Goal: Information Seeking & Learning: Learn about a topic

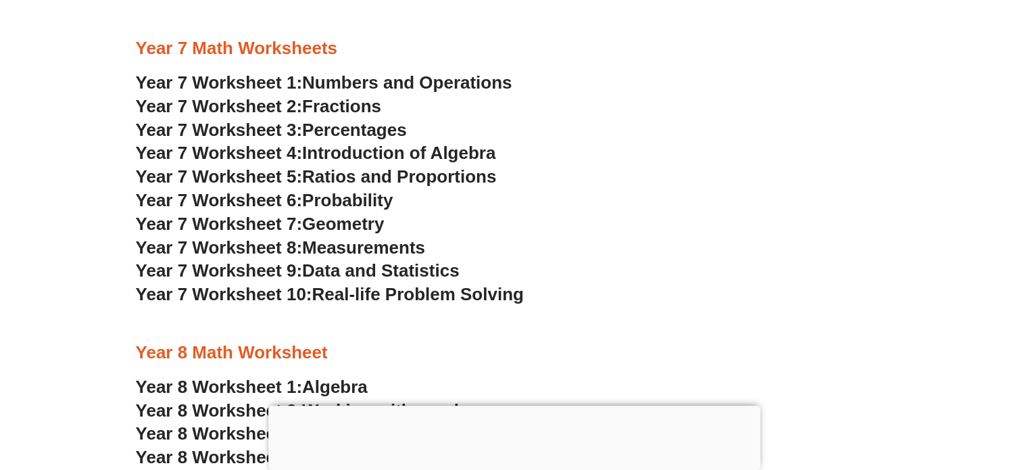
scroll to position [3589, 0]
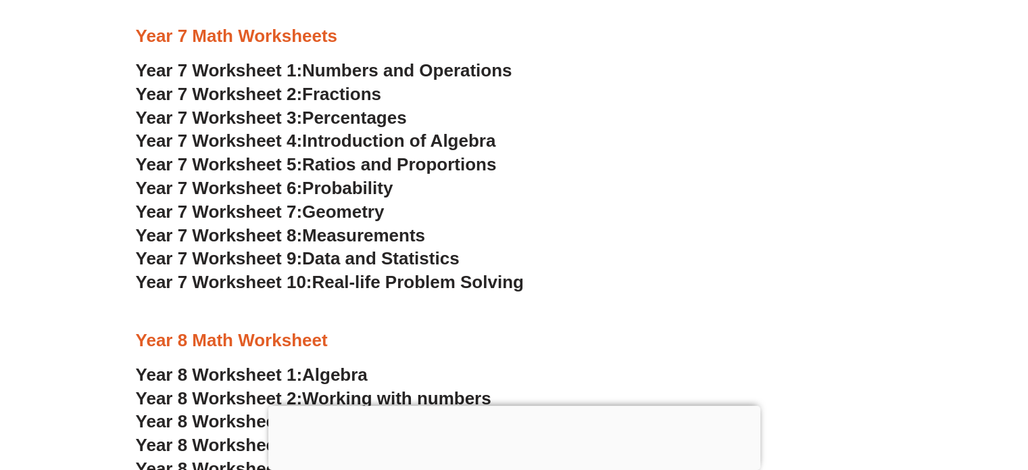
click at [382, 182] on span "Probability" at bounding box center [347, 188] width 91 height 20
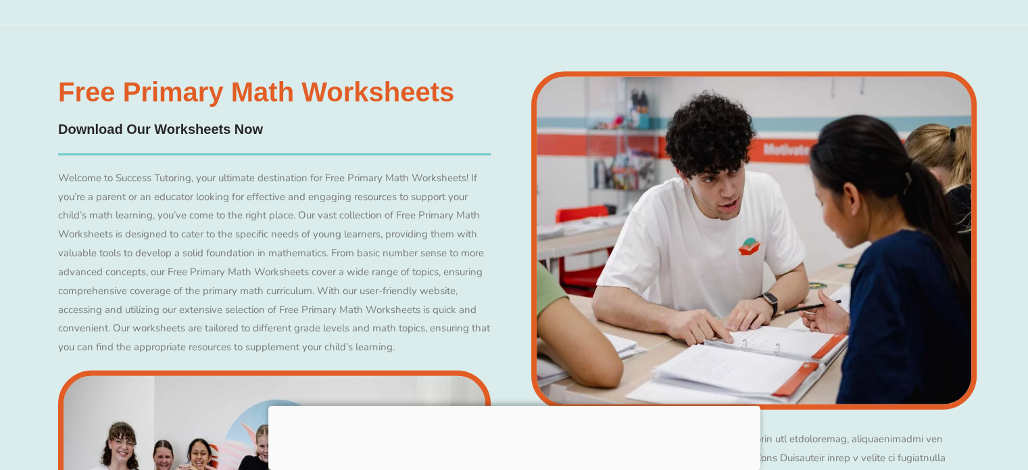
scroll to position [3060, 0]
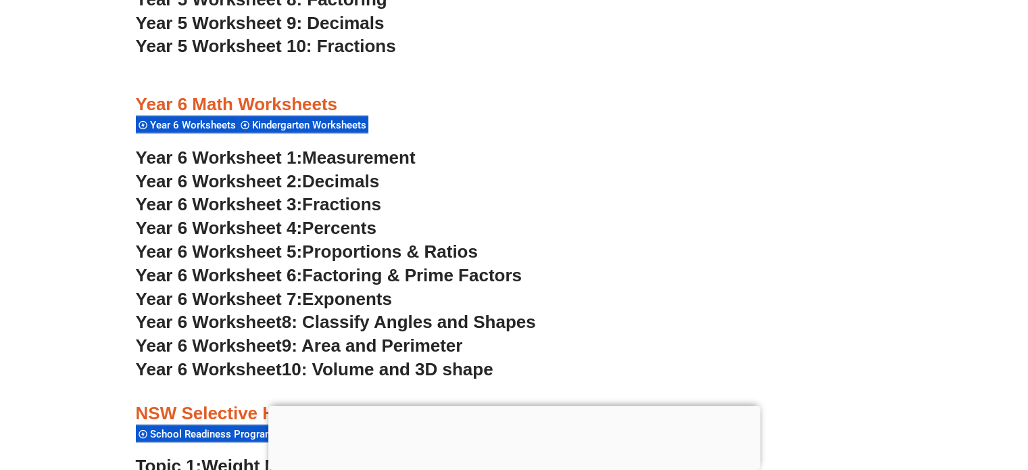
scroll to position [2784, 0]
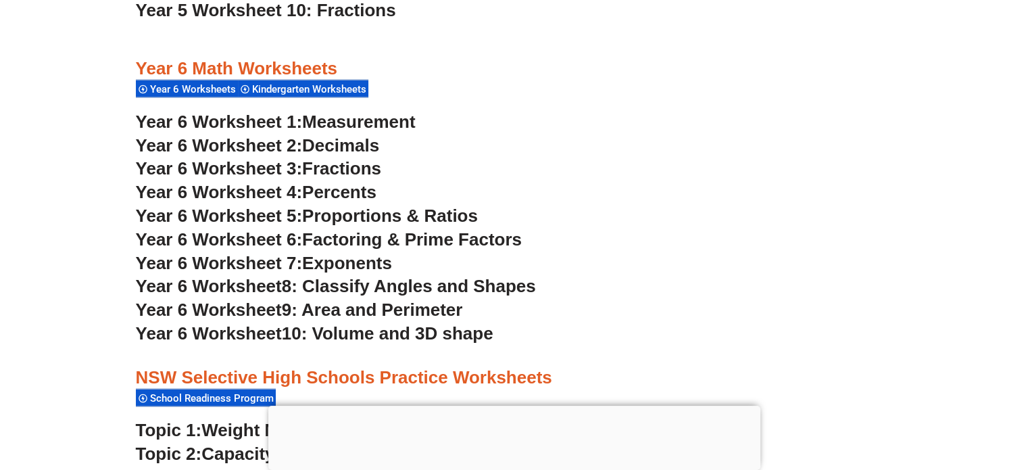
click at [371, 118] on span "Measurement" at bounding box center [359, 122] width 114 height 20
click at [400, 122] on span "Measurement" at bounding box center [359, 122] width 114 height 20
click at [365, 145] on span "Decimals" at bounding box center [340, 145] width 77 height 20
click at [330, 166] on span "Fractions" at bounding box center [341, 168] width 79 height 20
click at [349, 195] on span "Percents" at bounding box center [339, 192] width 74 height 20
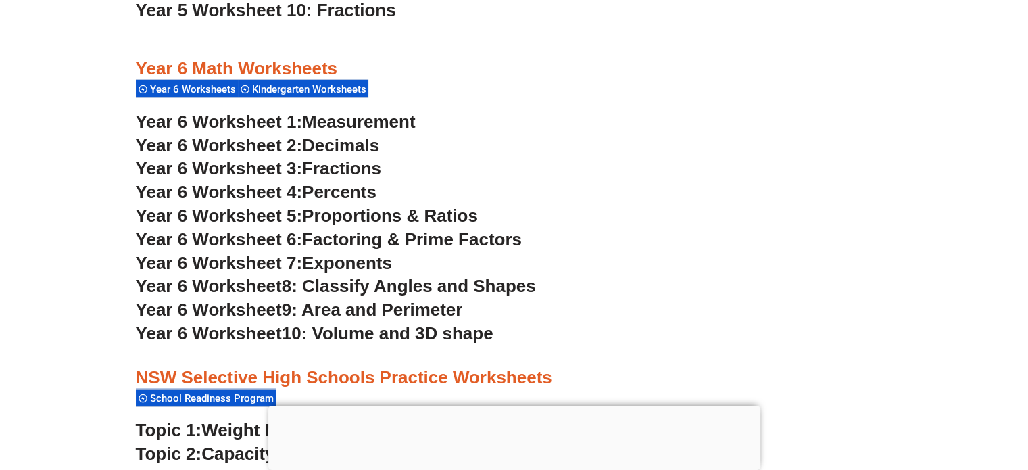
click at [366, 215] on span "Proportions & Ratios" at bounding box center [390, 216] width 176 height 20
click at [389, 237] on span "Factoring & Prime Factors" at bounding box center [412, 239] width 220 height 20
click at [366, 264] on span "Exponents" at bounding box center [347, 263] width 90 height 20
click at [357, 285] on span "8: Classify Angles and Shapes" at bounding box center [409, 286] width 254 height 20
click at [358, 308] on span "9: Area and Perimeter" at bounding box center [372, 310] width 181 height 20
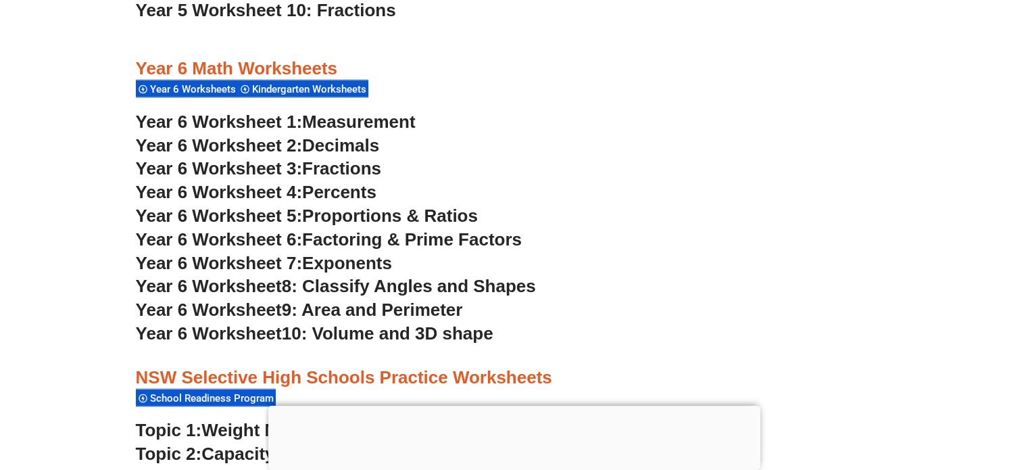
click at [439, 329] on span "10: Volume and 3D shape" at bounding box center [388, 333] width 212 height 20
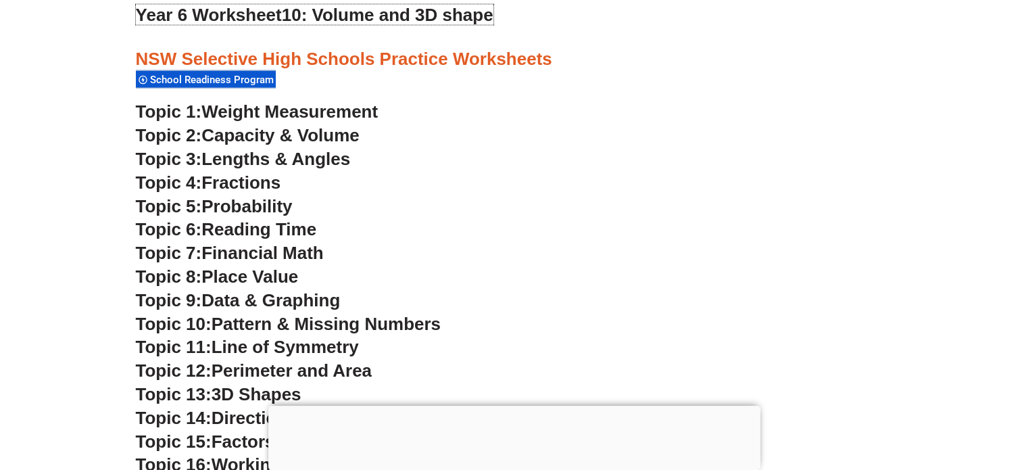
scroll to position [3090, 0]
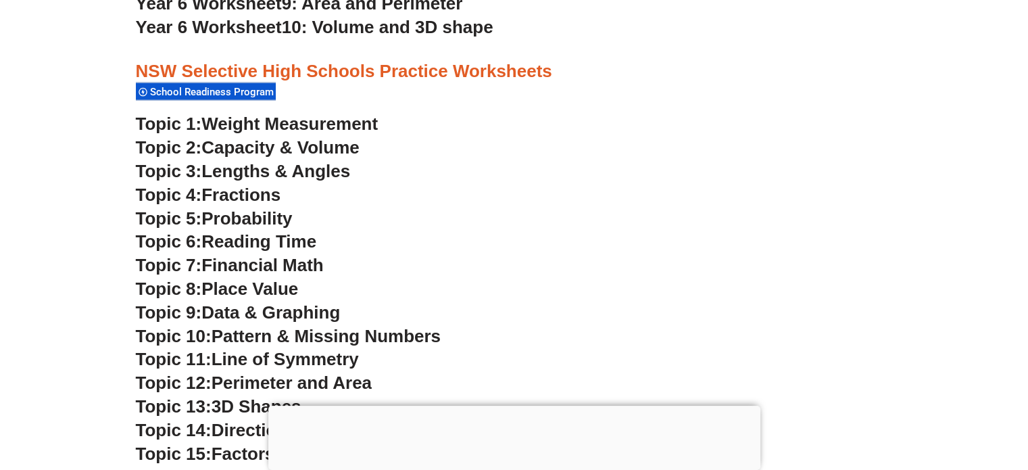
click at [333, 378] on span "Perimeter and Area" at bounding box center [292, 383] width 160 height 20
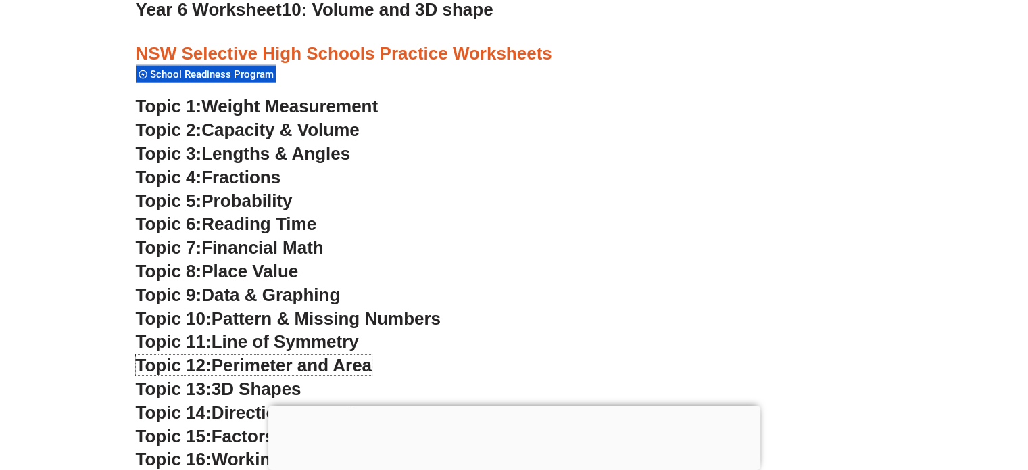
scroll to position [3096, 0]
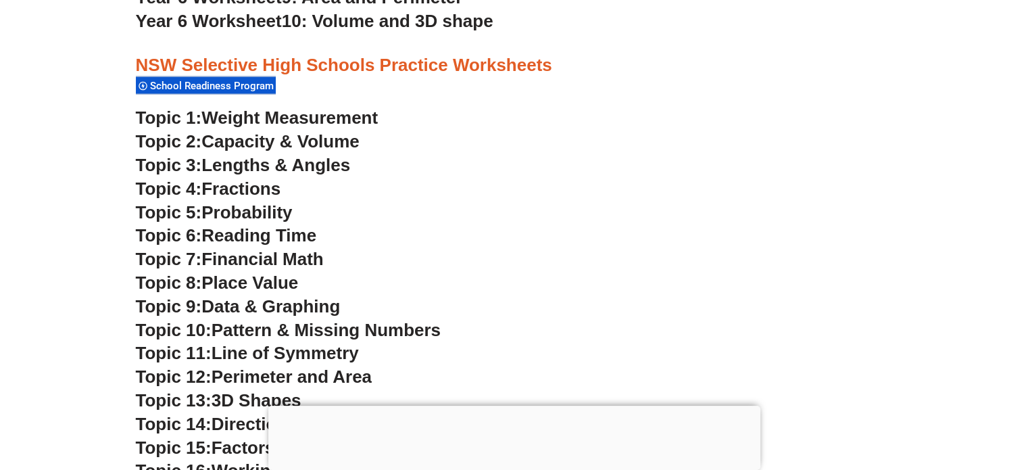
click at [321, 116] on span "Weight Measurement" at bounding box center [290, 118] width 176 height 20
click at [316, 141] on span "Capacity & Volume" at bounding box center [281, 141] width 158 height 20
click at [303, 159] on span "Lengths & Angles" at bounding box center [276, 165] width 149 height 20
click at [273, 185] on span "Fractions" at bounding box center [241, 189] width 79 height 20
click at [260, 210] on span "Probability" at bounding box center [247, 212] width 91 height 20
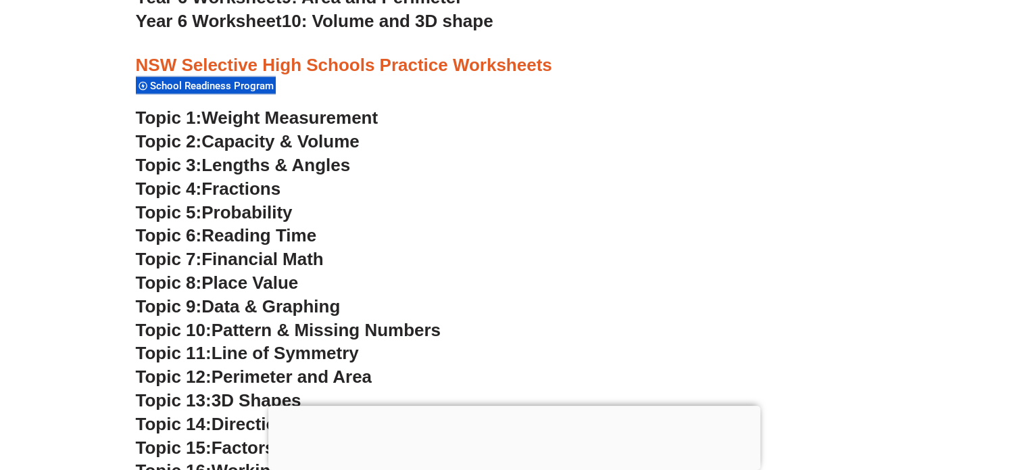
click at [279, 242] on span "Reading Time" at bounding box center [259, 235] width 115 height 20
click at [291, 259] on span "Financial Math" at bounding box center [263, 259] width 122 height 20
click at [289, 283] on span "Place Value" at bounding box center [250, 283] width 97 height 20
click at [271, 308] on span "Data & Graphing" at bounding box center [271, 306] width 139 height 20
click at [332, 329] on span "Pattern & Missing Numbers" at bounding box center [326, 330] width 229 height 20
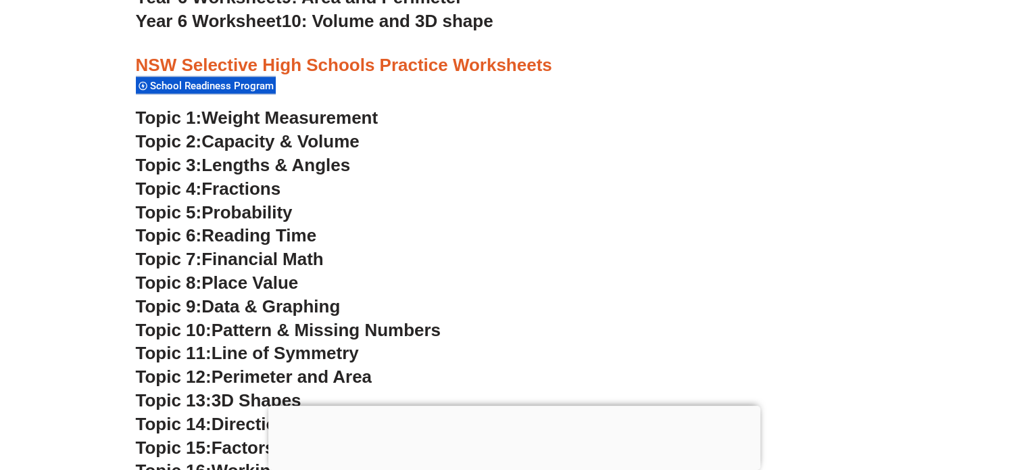
click at [330, 346] on span "Line of Symmetry" at bounding box center [285, 353] width 147 height 20
click at [315, 379] on span "Perimeter and Area" at bounding box center [292, 376] width 160 height 20
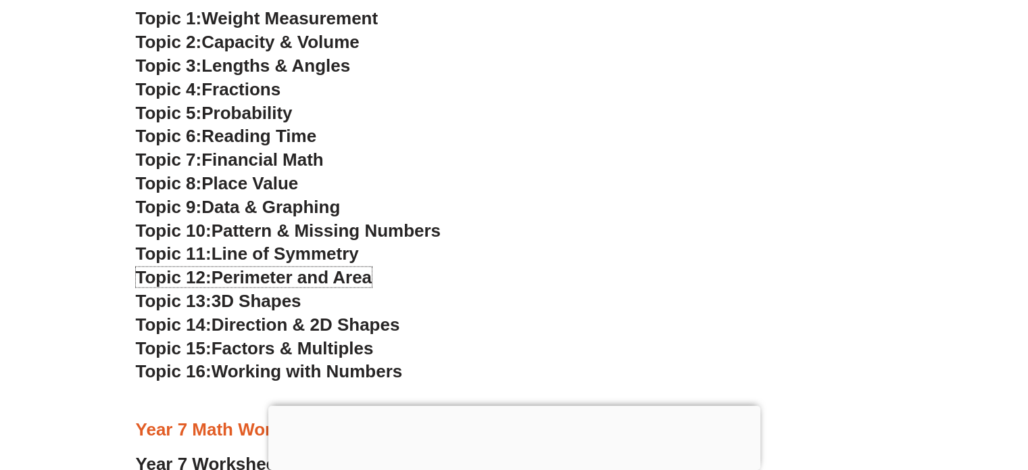
scroll to position [3220, 0]
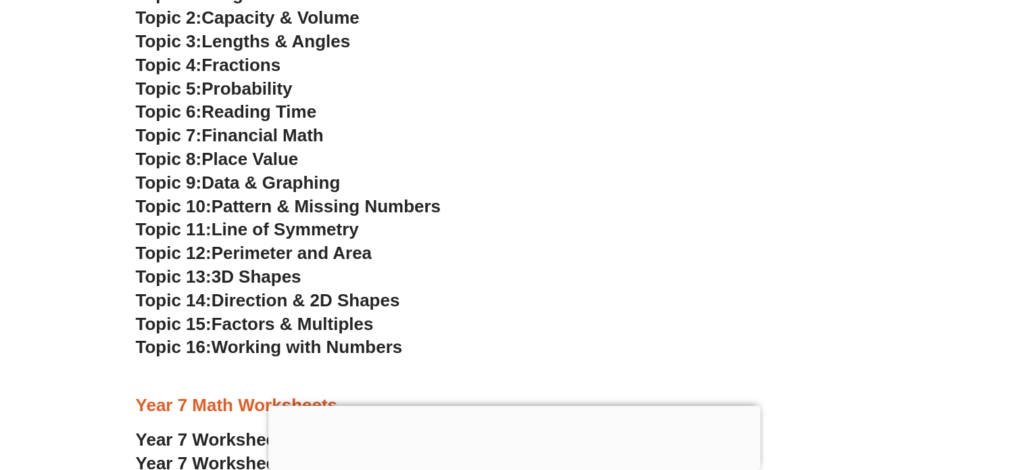
click at [284, 281] on span "3D Shapes" at bounding box center [257, 276] width 90 height 20
click at [270, 295] on span "Direction & 2D Shapes" at bounding box center [306, 300] width 189 height 20
click at [340, 316] on span "Factors & Multiples" at bounding box center [293, 324] width 162 height 20
click at [319, 343] on span "Working with Numbers" at bounding box center [307, 347] width 191 height 20
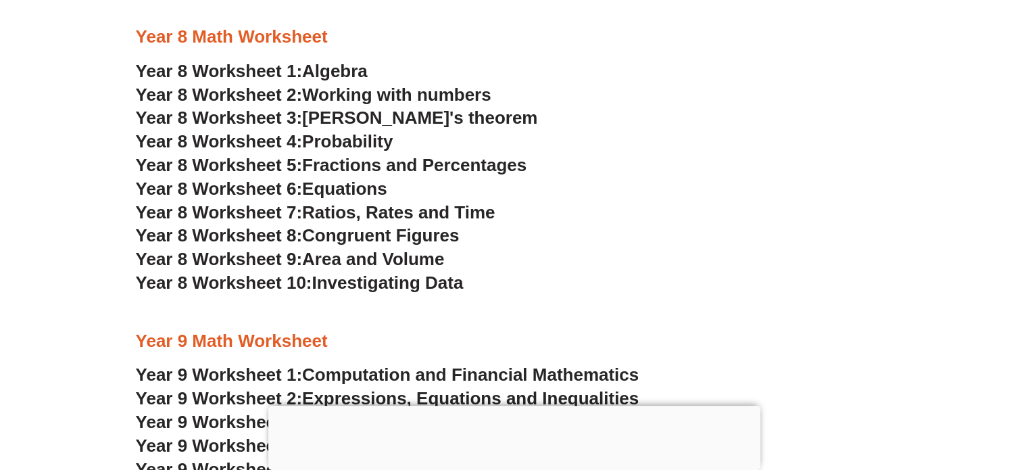
scroll to position [3881, 0]
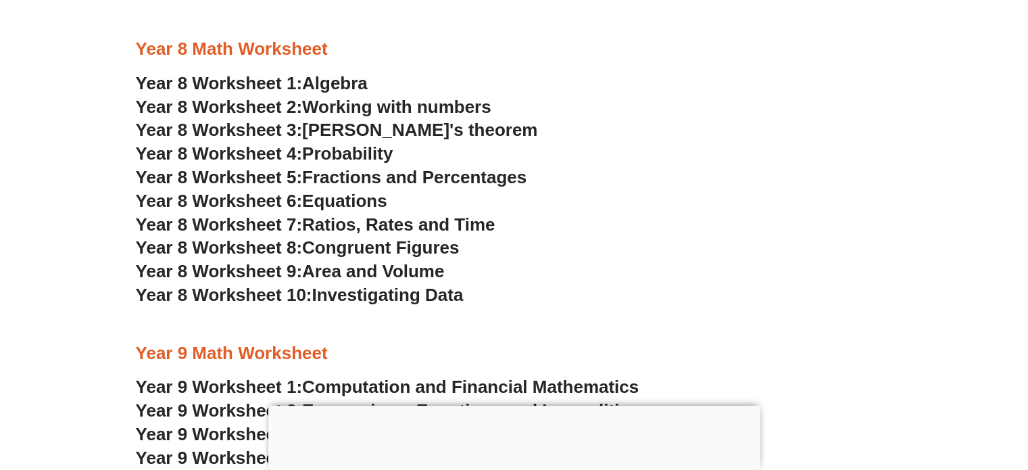
click at [353, 77] on span "Algebra" at bounding box center [335, 83] width 66 height 20
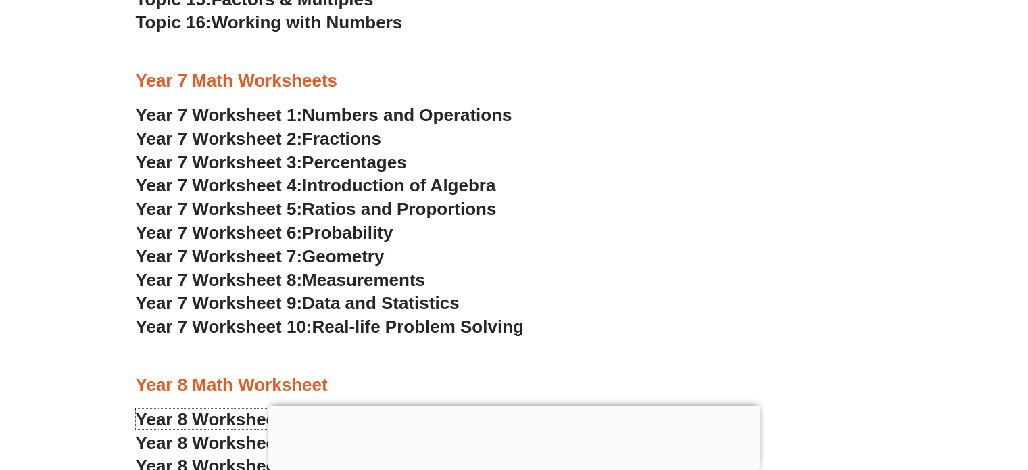
scroll to position [3497, 0]
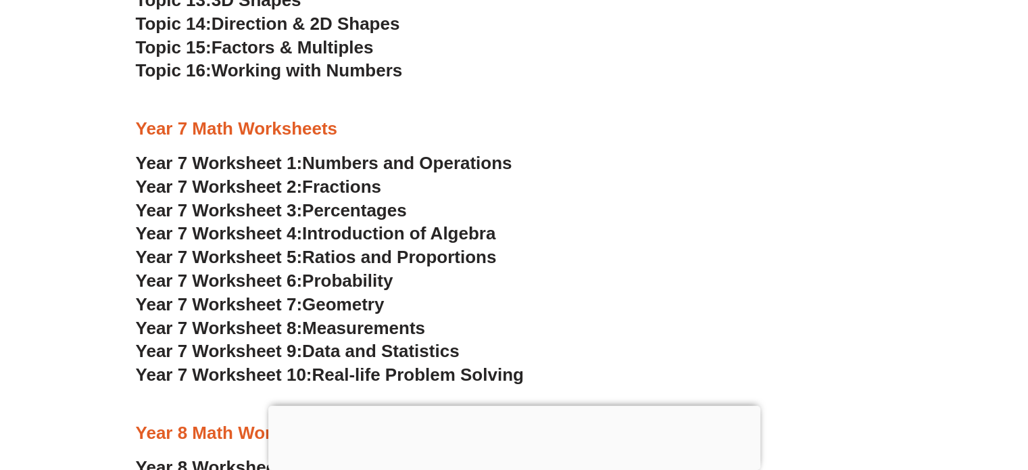
click at [490, 161] on span "Numbers and Operations" at bounding box center [407, 163] width 210 height 20
click at [324, 191] on span "Fractions" at bounding box center [341, 186] width 79 height 20
click at [302, 199] on h3 "Year 7 Worksheet 3: Percentages" at bounding box center [514, 210] width 757 height 23
click at [316, 210] on span "Percentages" at bounding box center [354, 210] width 105 height 20
click at [330, 229] on span "Introduction of Algebra" at bounding box center [398, 233] width 193 height 20
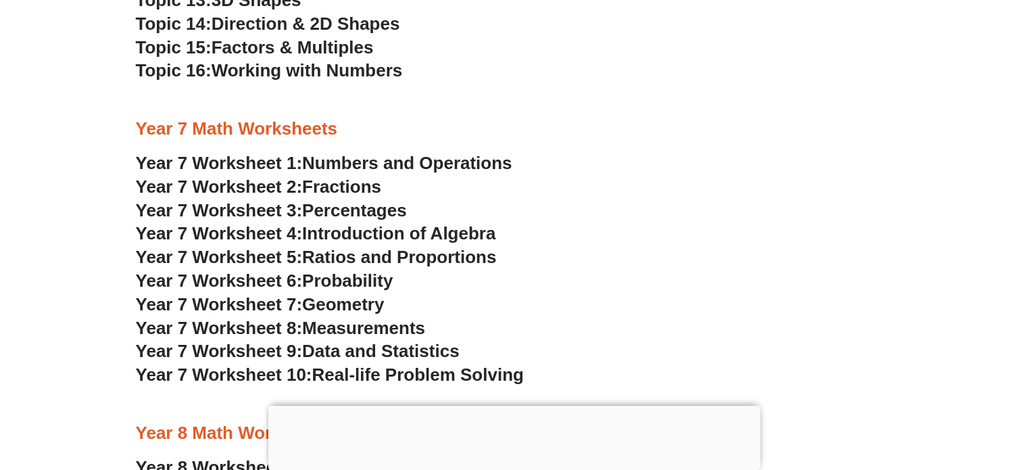
click at [369, 259] on span "Ratios and Proportions" at bounding box center [399, 257] width 194 height 20
click at [379, 276] on span "Probability" at bounding box center [347, 280] width 91 height 20
click at [362, 297] on span "Geometry" at bounding box center [343, 304] width 82 height 20
click at [372, 329] on span "Measurements" at bounding box center [363, 328] width 123 height 20
click at [396, 350] on span "Data and Statistics" at bounding box center [381, 351] width 158 height 20
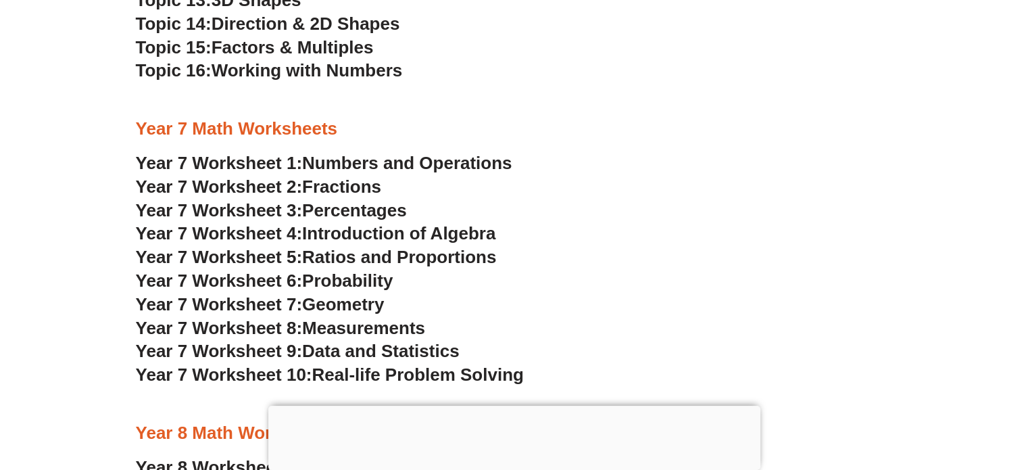
click at [396, 377] on span "Real-life Problem Solving" at bounding box center [418, 374] width 212 height 20
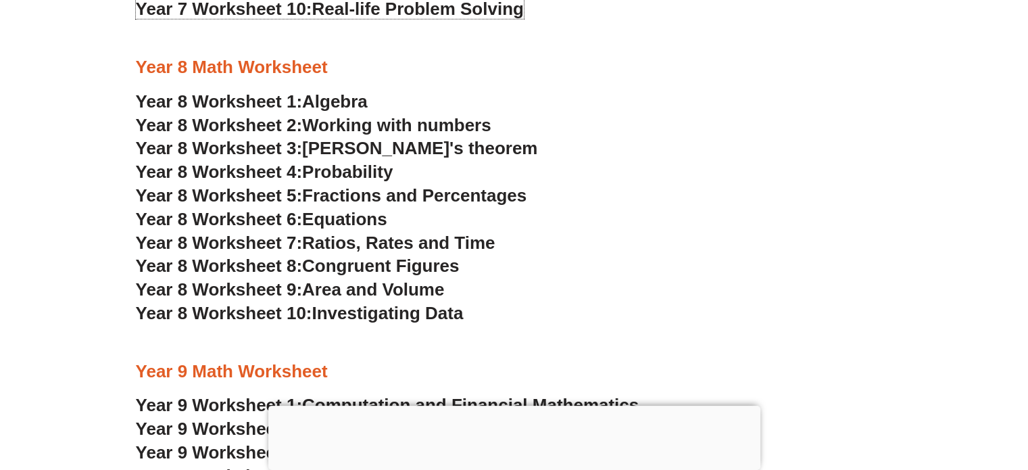
scroll to position [3899, 0]
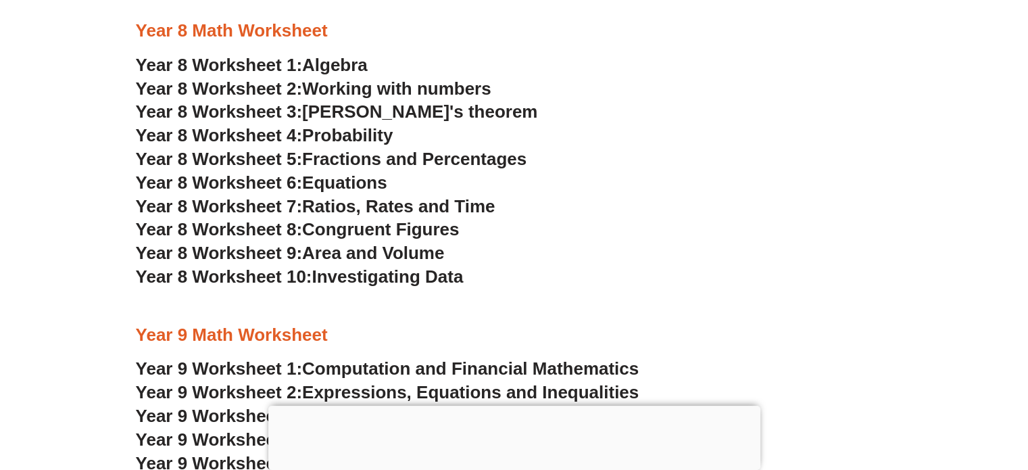
click at [331, 65] on span "Algebra" at bounding box center [335, 65] width 66 height 20
click at [341, 86] on span "Working with numbers" at bounding box center [396, 88] width 189 height 20
click at [366, 111] on span "Pythagoras's theorem" at bounding box center [419, 111] width 235 height 20
click at [343, 131] on span "Probability" at bounding box center [347, 135] width 91 height 20
click at [361, 155] on span "Fractions and Percentages" at bounding box center [414, 159] width 224 height 20
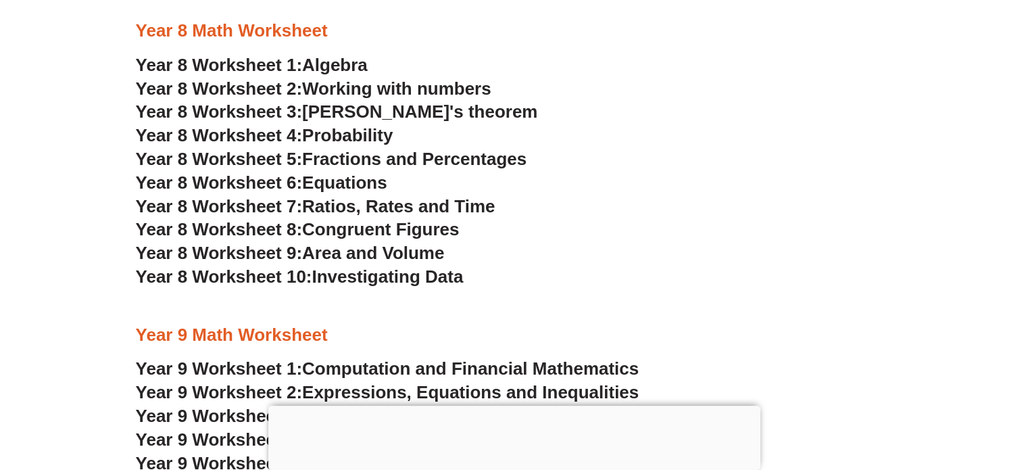
click at [367, 187] on span "Equations" at bounding box center [344, 182] width 85 height 20
click at [400, 202] on span "Ratios, Rates and Time" at bounding box center [398, 206] width 193 height 20
click at [367, 230] on span "Congruent Figures" at bounding box center [380, 229] width 157 height 20
click at [277, 248] on span "Year 8 Worksheet 9:" at bounding box center [219, 253] width 167 height 20
click at [408, 275] on span "Investigating Data" at bounding box center [387, 276] width 151 height 20
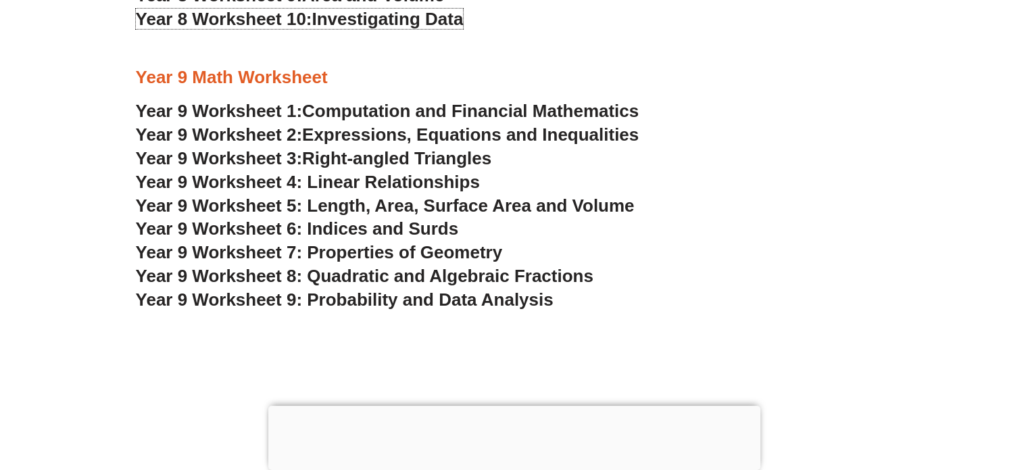
scroll to position [4168, 0]
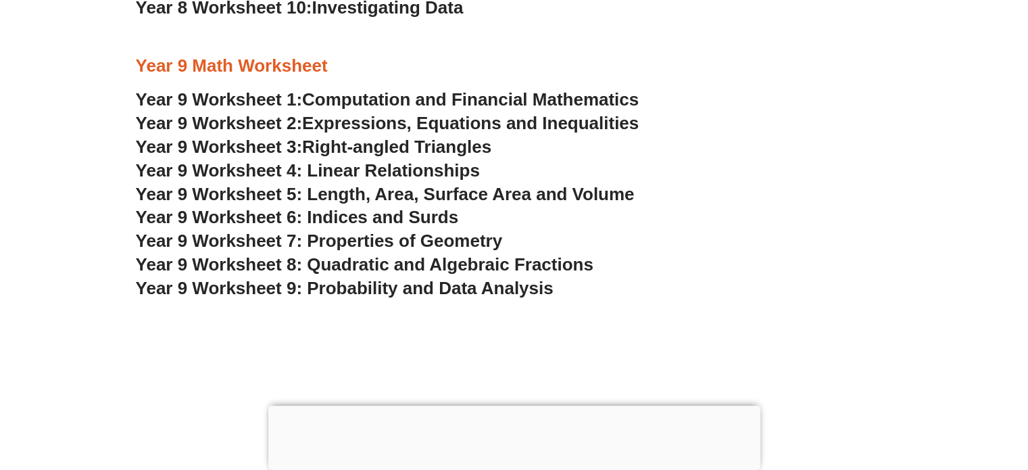
click at [595, 97] on span "Computation and Financial Mathematics" at bounding box center [470, 99] width 337 height 20
click at [339, 124] on span "Expressions, Equations and Inequalities" at bounding box center [470, 123] width 337 height 20
click at [343, 147] on span "Right-angled Triangles" at bounding box center [396, 147] width 189 height 20
click at [357, 171] on span "Year 9 Worksheet 4: Linear Relationships" at bounding box center [308, 170] width 344 height 20
click at [396, 189] on span "Year 9 Worksheet 5: Length, Area, Surface Area and Volume" at bounding box center [385, 194] width 499 height 20
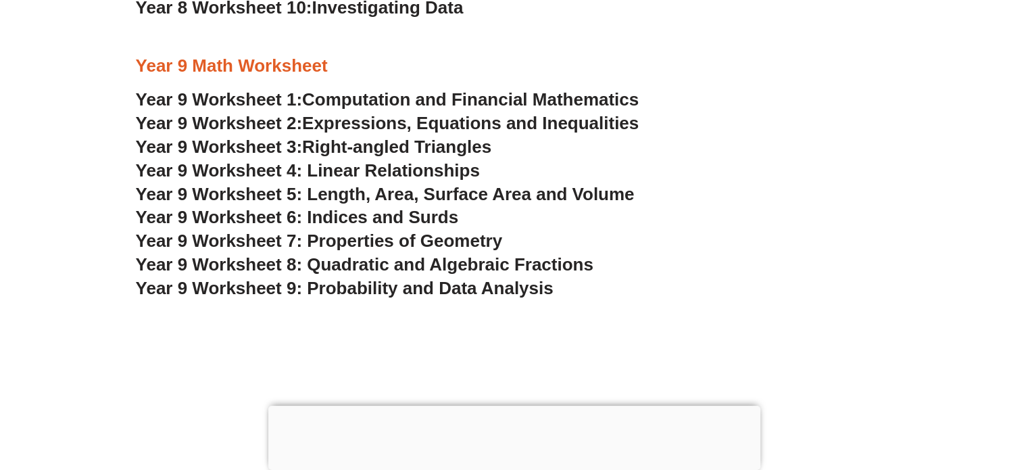
click at [360, 214] on span "Year 9 Worksheet 6: Indices and Surds" at bounding box center [297, 217] width 323 height 20
click at [411, 237] on span "Year 9 Worksheet 7: Properties of Geometry" at bounding box center [319, 241] width 367 height 20
click at [398, 268] on span "Year 9 Worksheet 8: Quadratic and Algebraic Fractions" at bounding box center [365, 264] width 458 height 20
click at [423, 291] on span "Year 9 Worksheet 9: Probability and Data Analysis" at bounding box center [345, 288] width 418 height 20
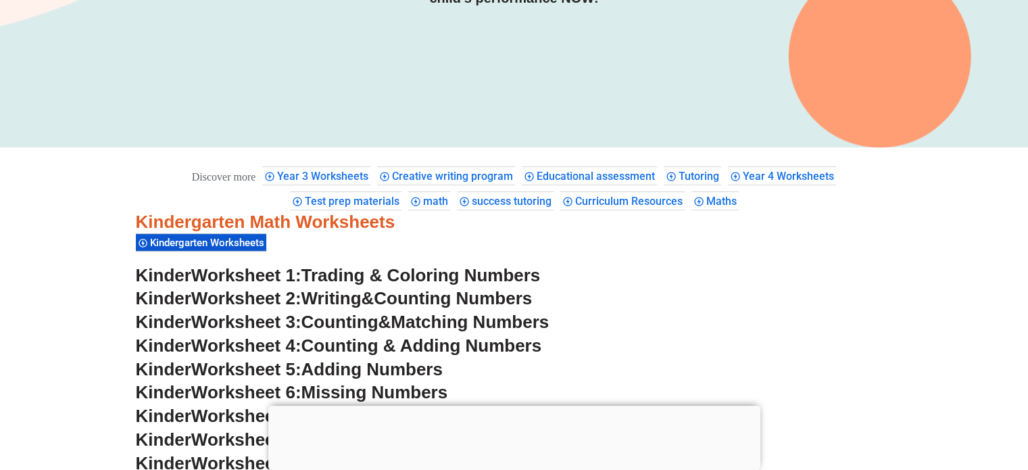
scroll to position [300, 0]
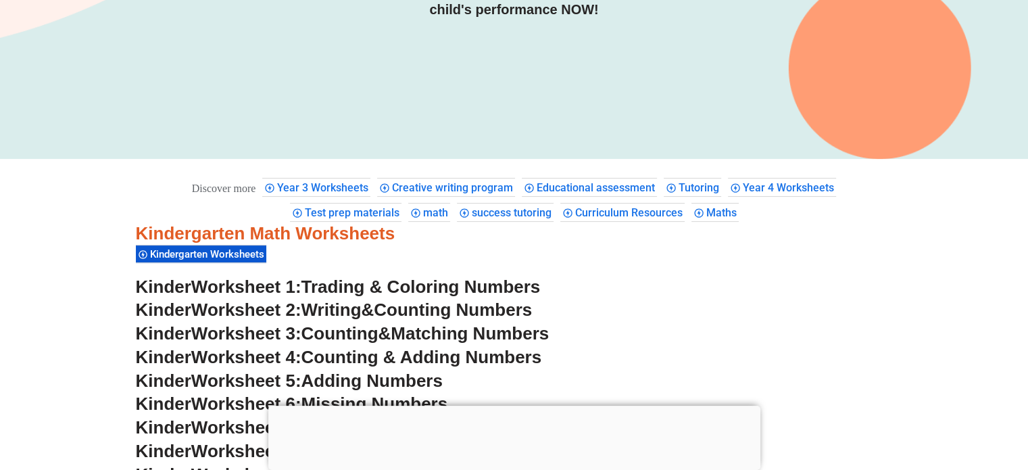
click at [354, 213] on span "Test prep materials" at bounding box center [354, 212] width 99 height 13
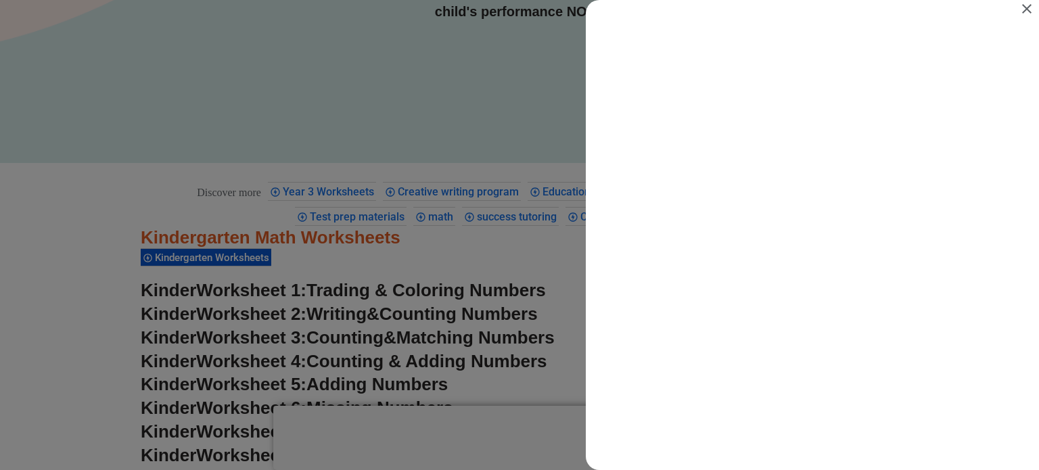
scroll to position [0, 0]
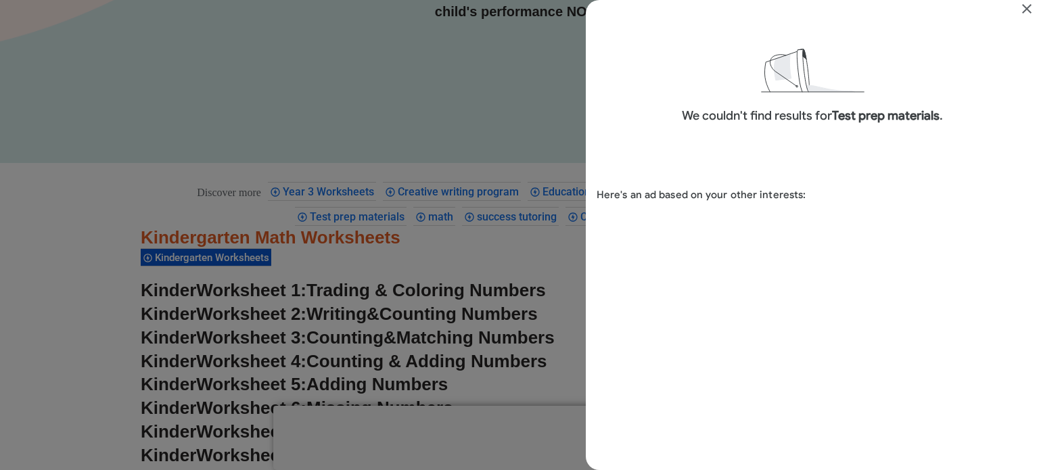
click at [1027, 5] on icon "Close" at bounding box center [1026, 9] width 16 height 16
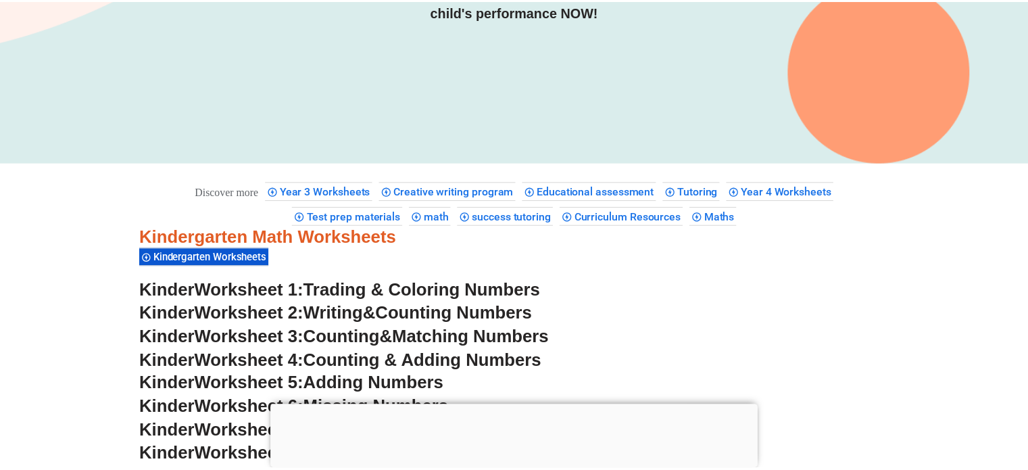
scroll to position [300, 0]
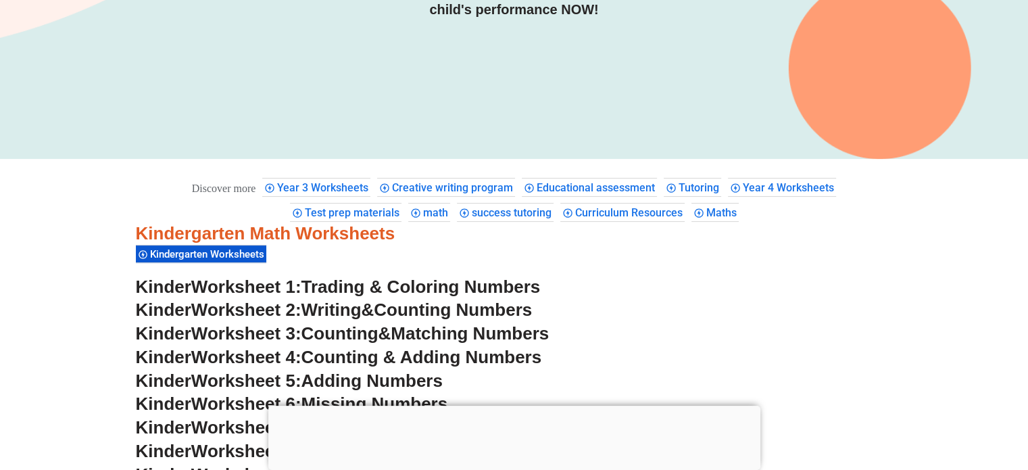
click at [733, 204] on div "Maths" at bounding box center [715, 212] width 47 height 19
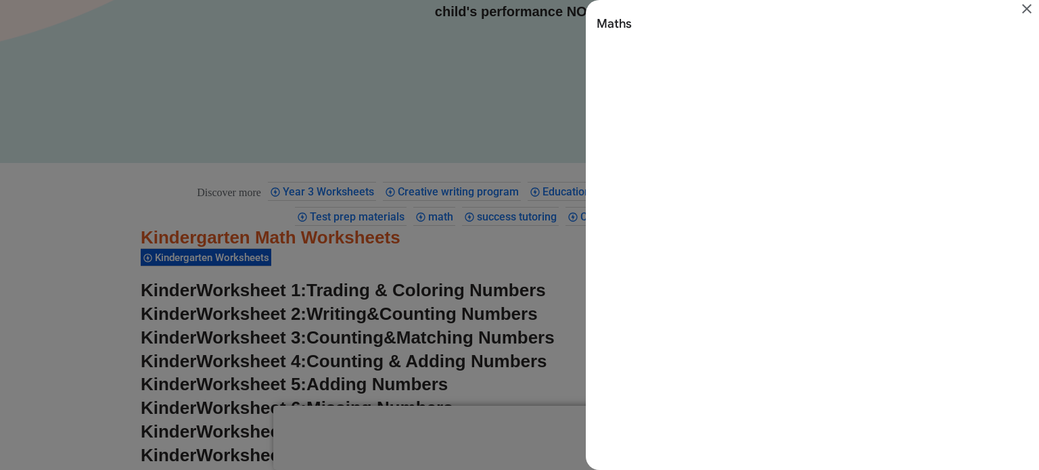
scroll to position [0, 0]
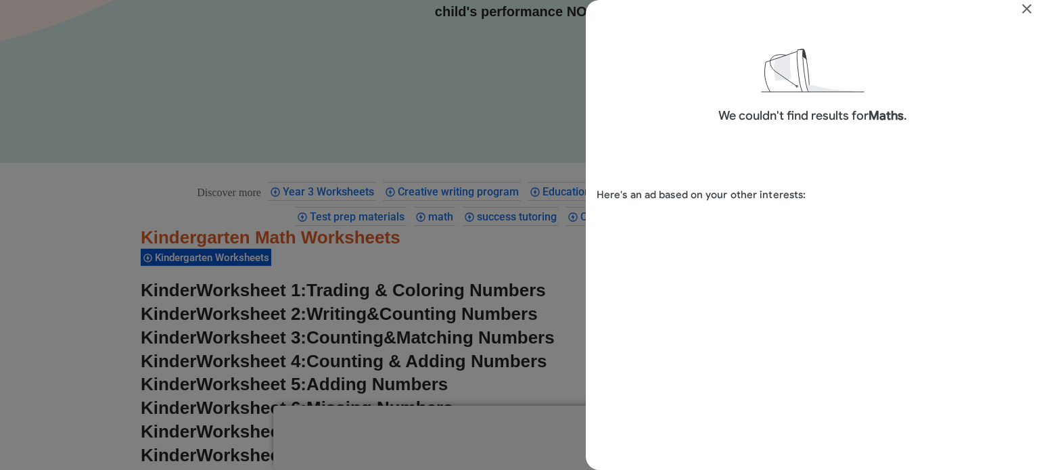
click at [1025, 7] on icon "Close" at bounding box center [1026, 8] width 9 height 9
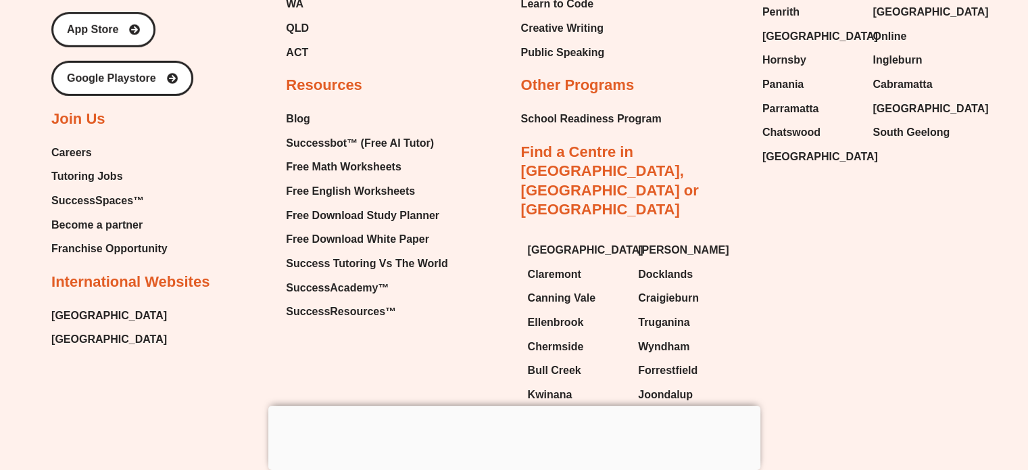
scroll to position [9297, 0]
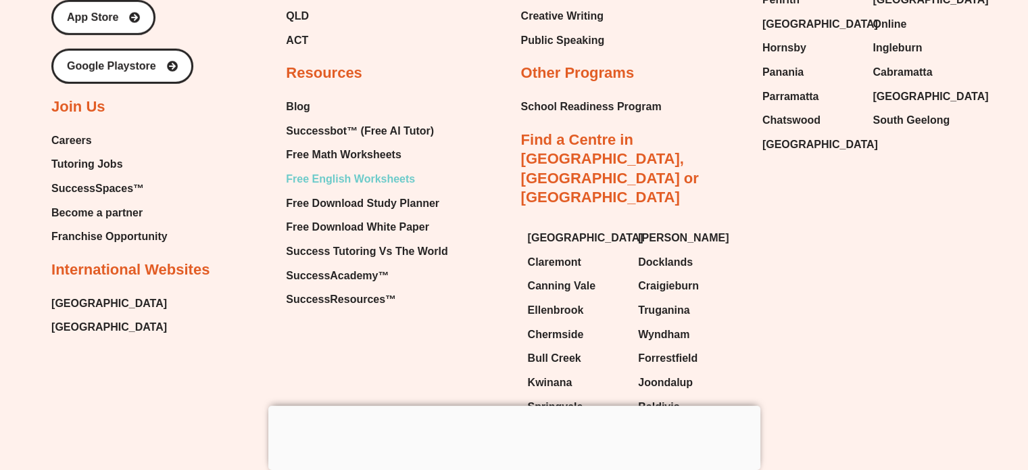
click at [401, 172] on span "Free English Worksheets" at bounding box center [350, 179] width 129 height 20
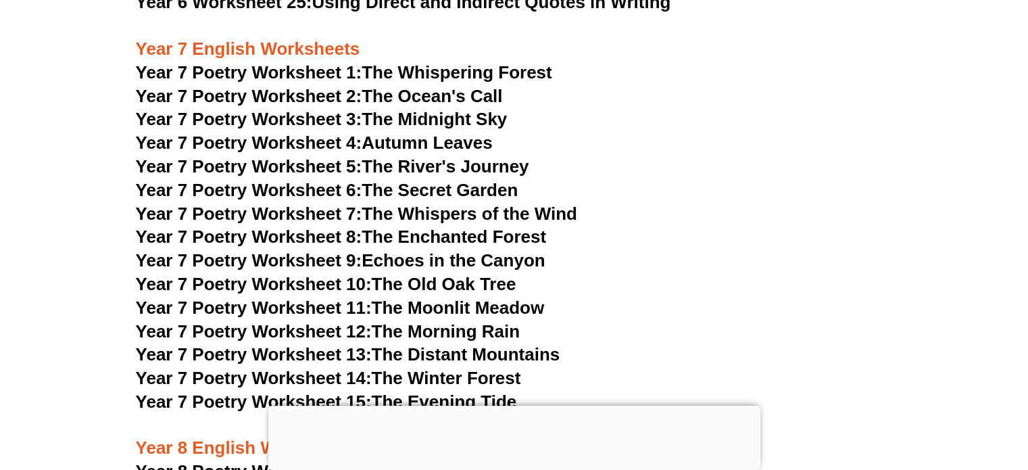
scroll to position [8362, 0]
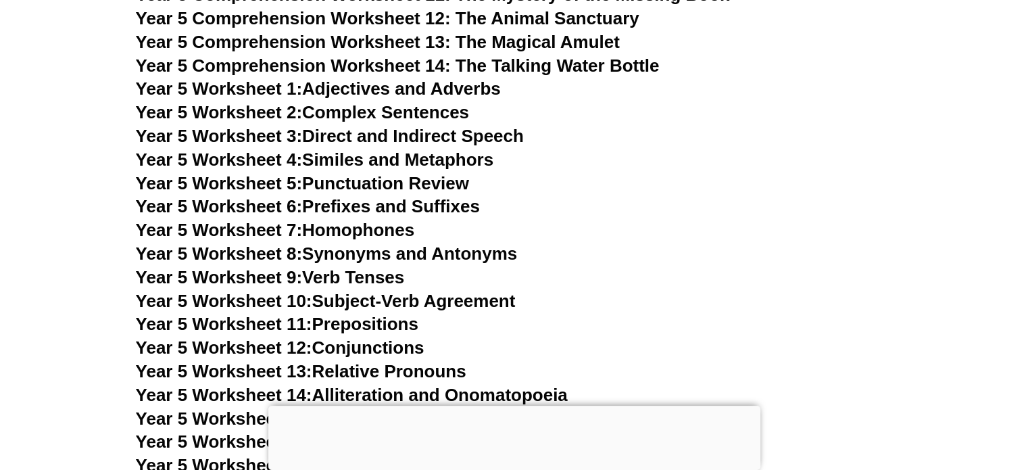
scroll to position [6708, 0]
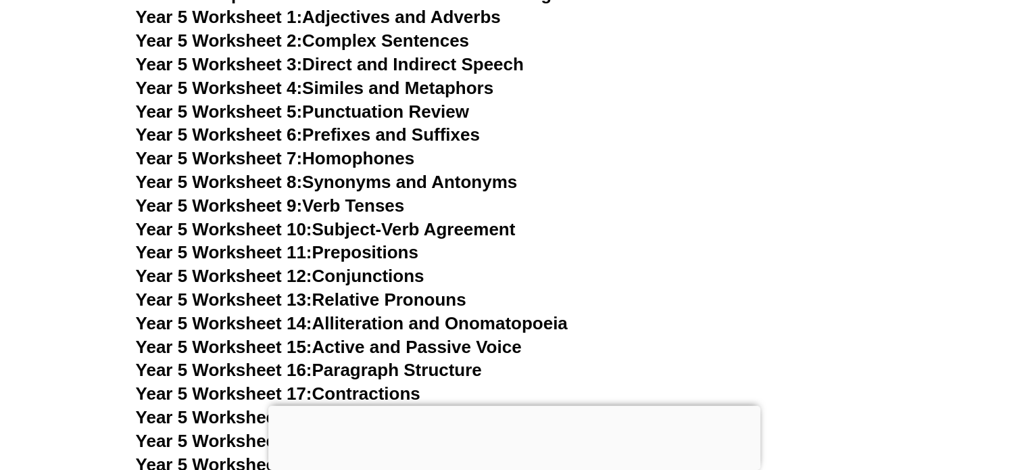
click at [492, 229] on link "Year 5 Worksheet 10: Subject-Verb Agreement" at bounding box center [326, 229] width 380 height 20
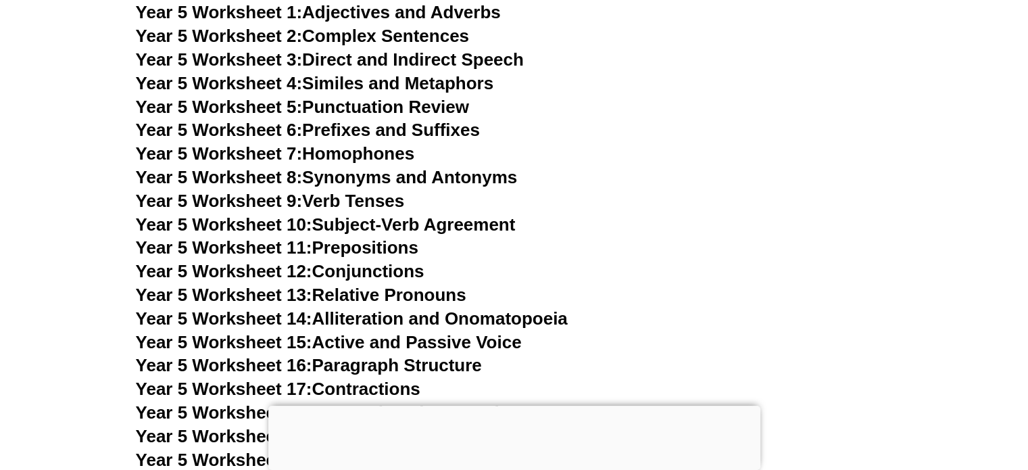
scroll to position [6730, 0]
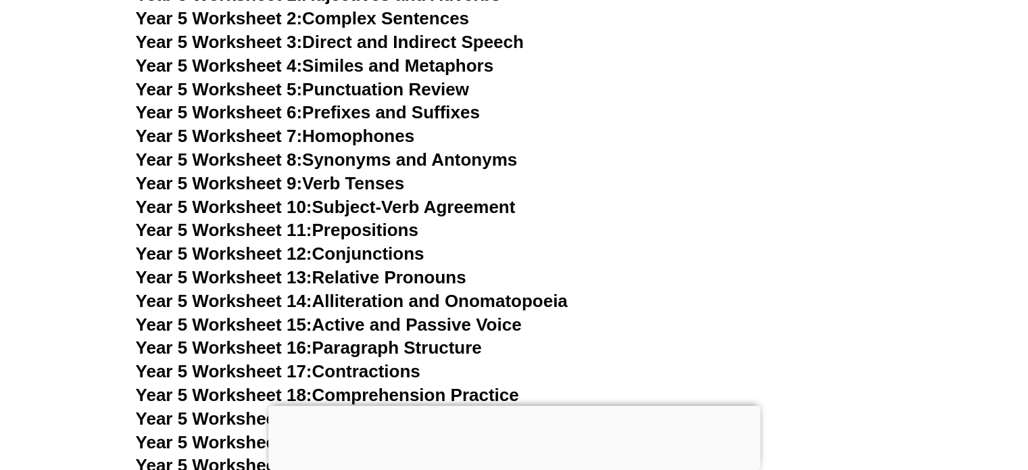
click at [408, 37] on link "Year 5 Worksheet 3: Direct and Indirect Speech" at bounding box center [330, 42] width 388 height 20
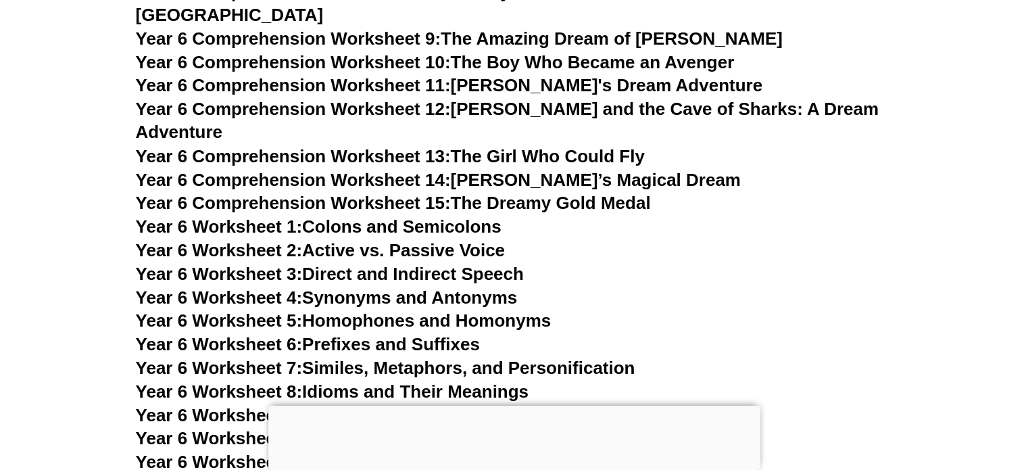
scroll to position [7573, 0]
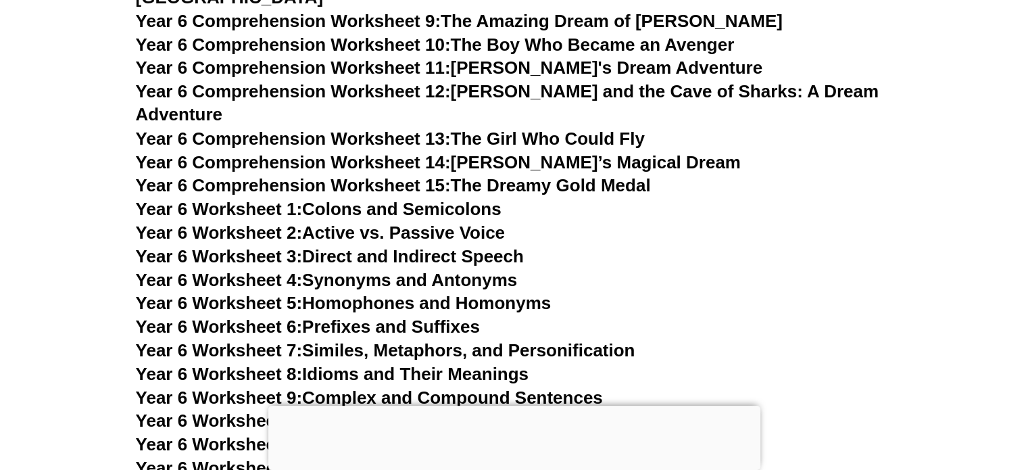
click at [484, 410] on link "Year 6 Worksheet 10: Subject-Verb Agreement" at bounding box center [326, 420] width 380 height 20
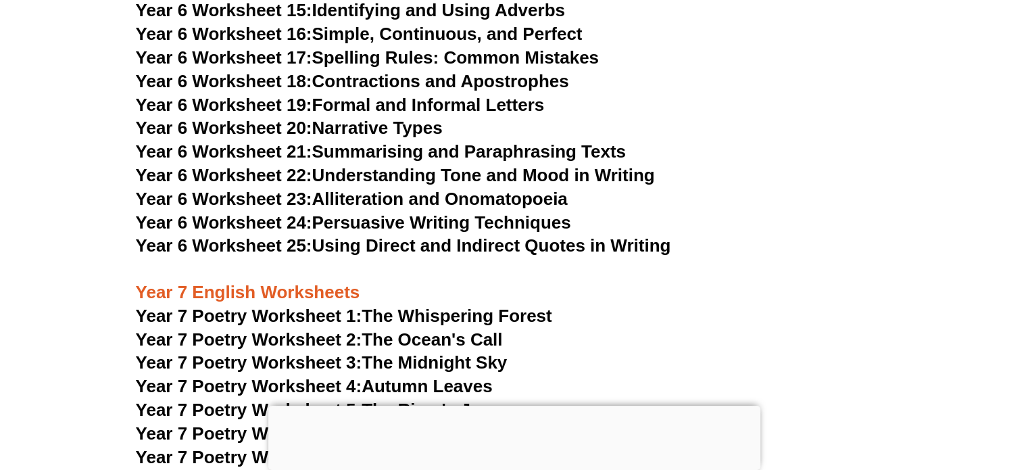
scroll to position [7976, 0]
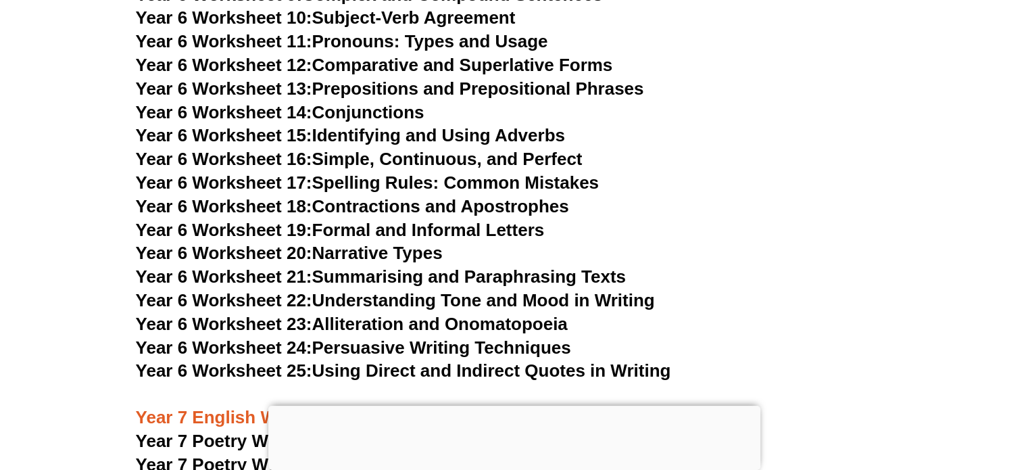
click at [498, 266] on link "Year 6 Worksheet 21: Summarising and Paraphrasing Texts" at bounding box center [381, 276] width 490 height 20
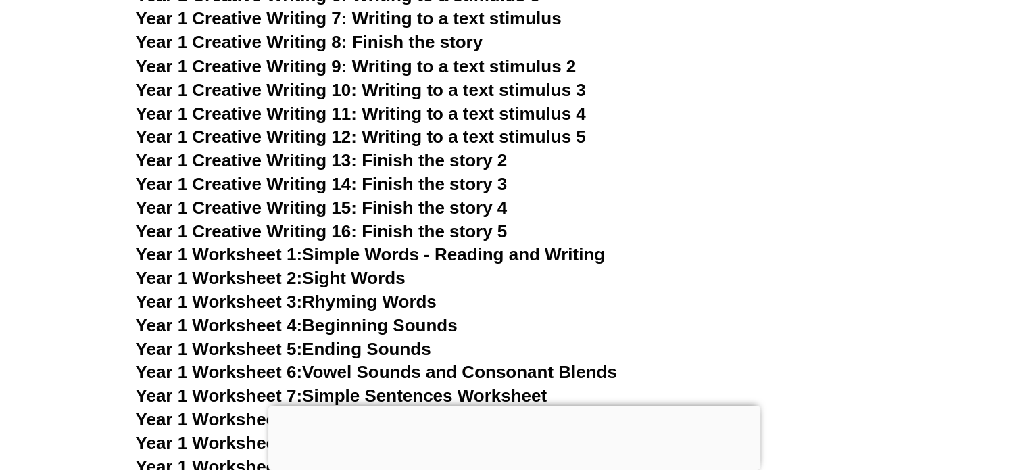
scroll to position [2499, 0]
